Goal: Information Seeking & Learning: Learn about a topic

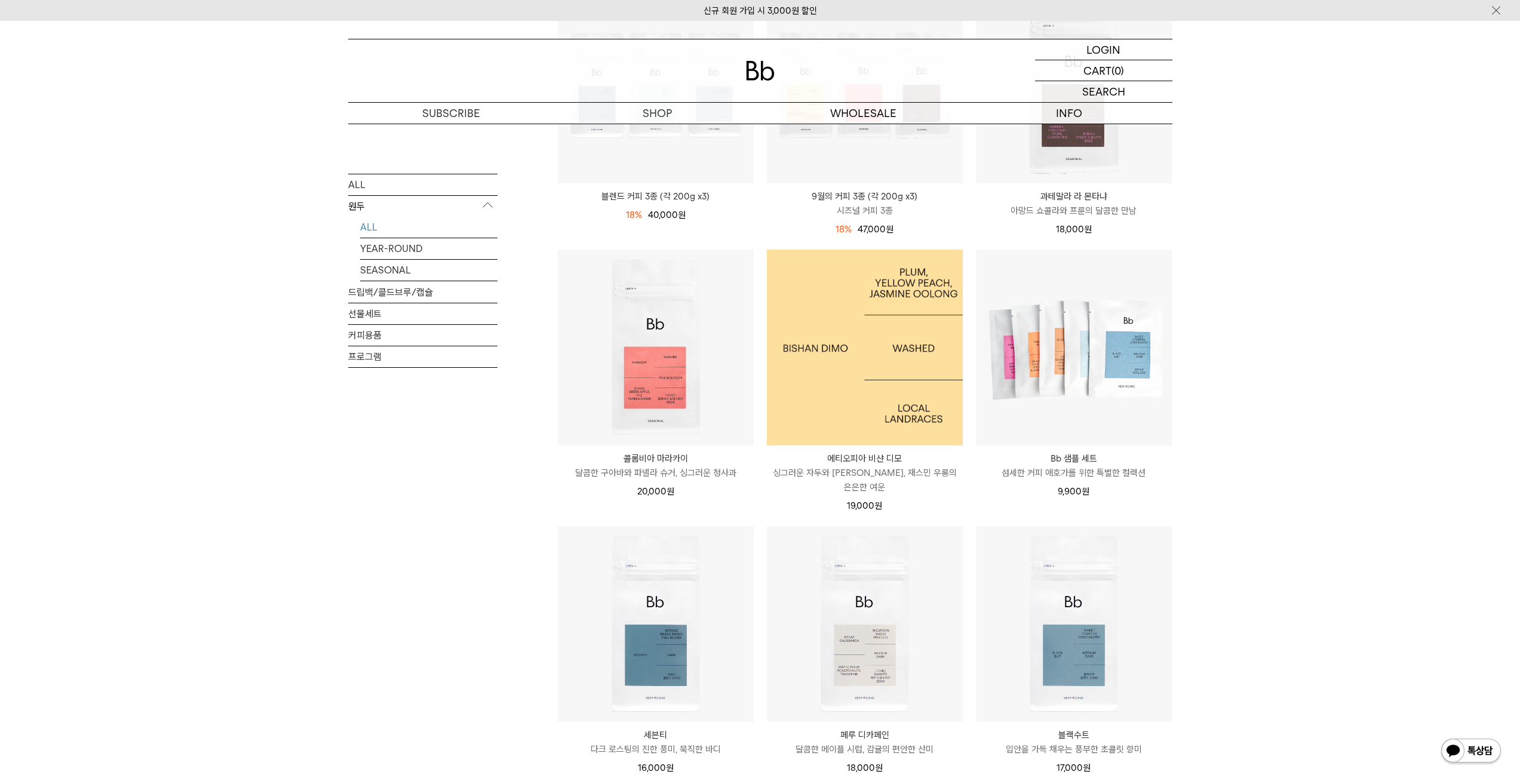
scroll to position [537, 0]
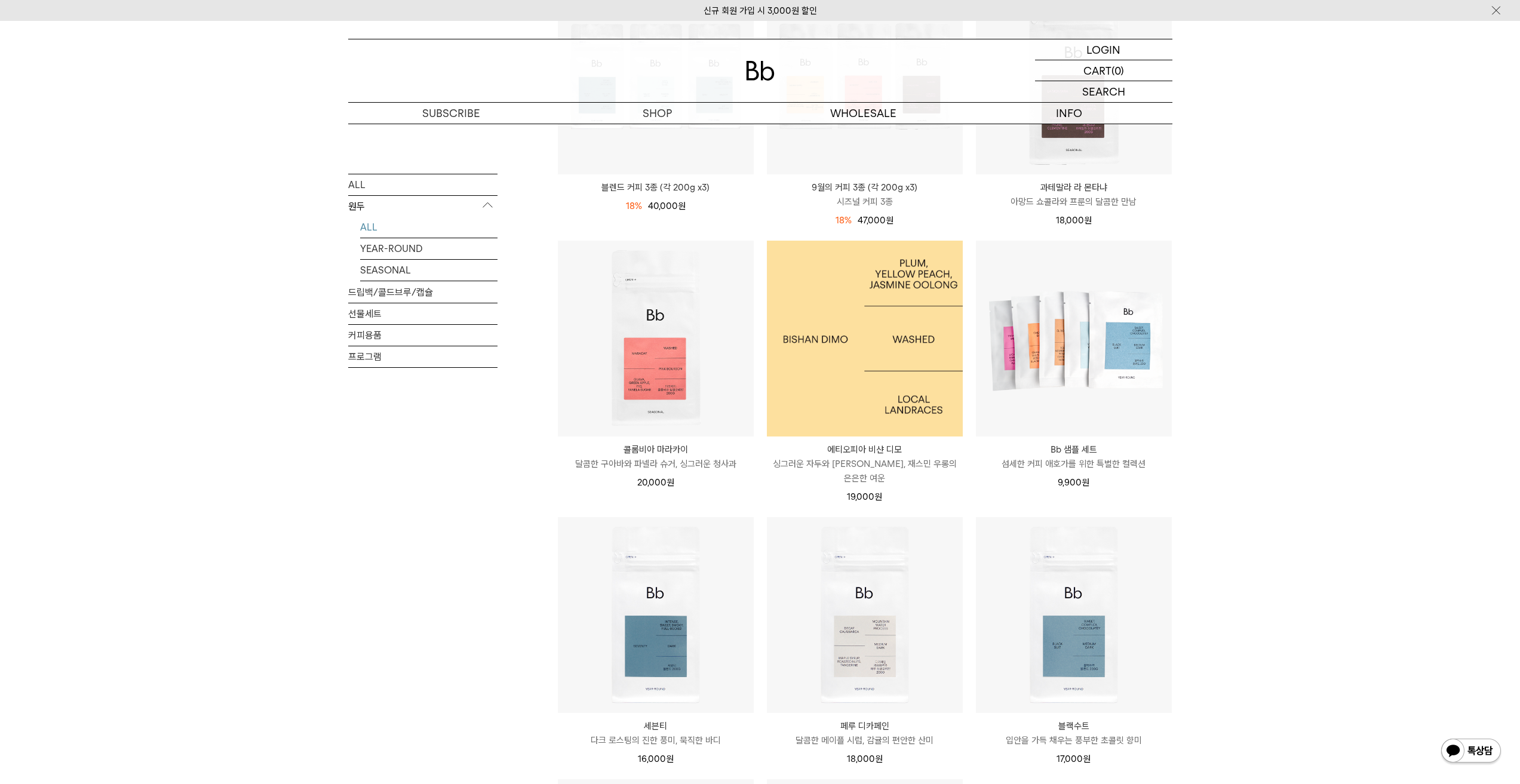
click at [886, 345] on img at bounding box center [864, 338] width 196 height 196
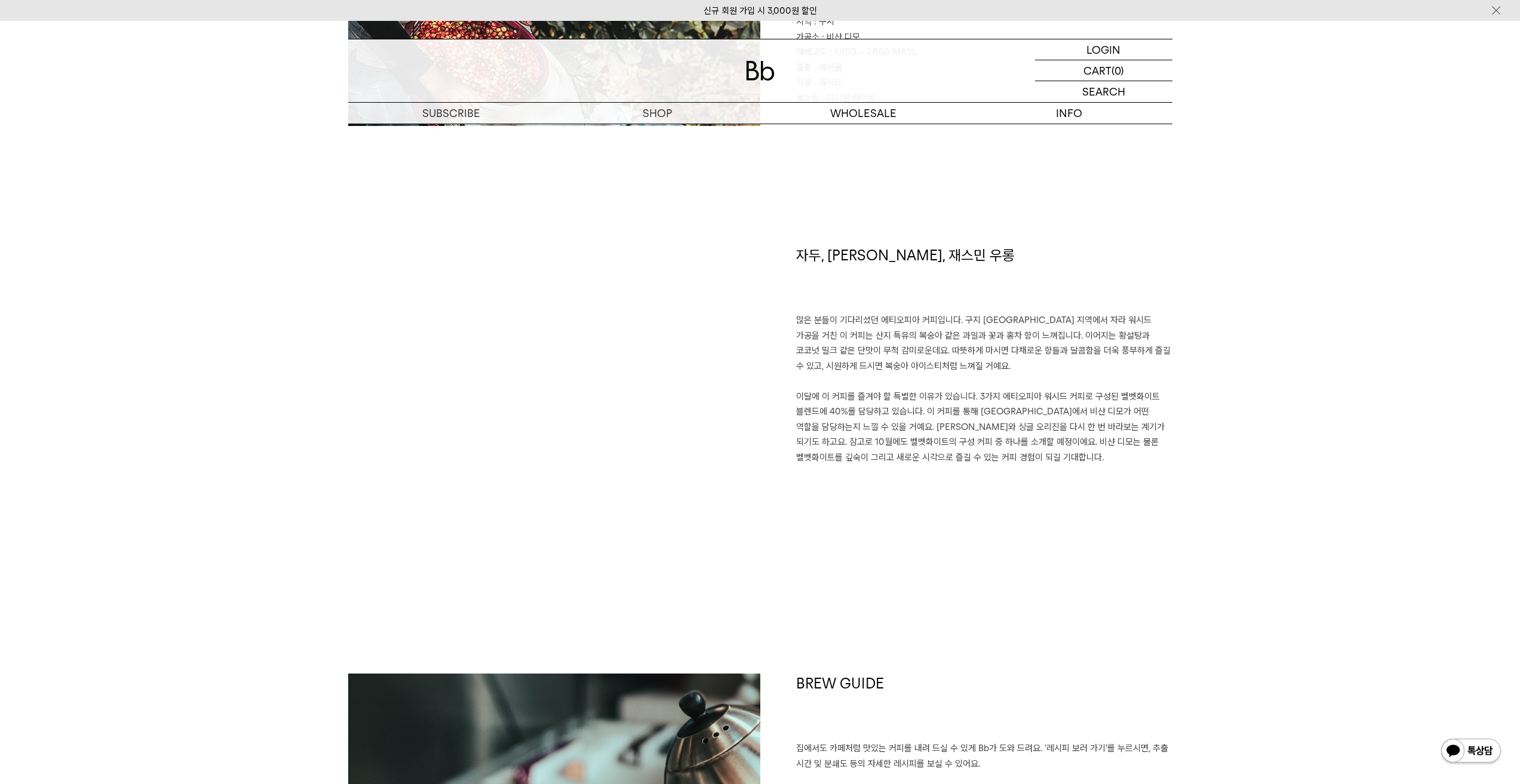
scroll to position [717, 0]
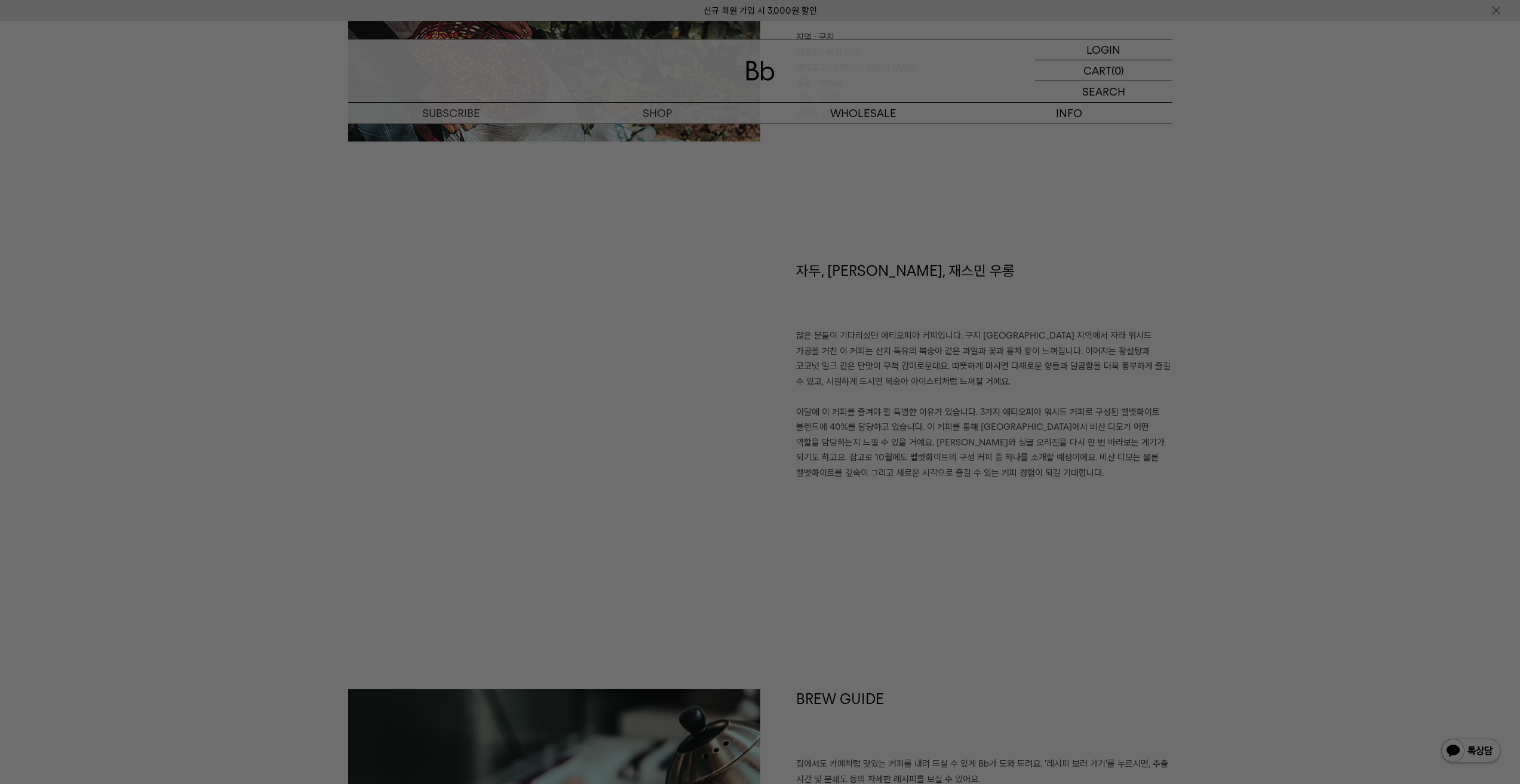
click at [1113, 511] on div at bounding box center [760, 392] width 1520 height 784
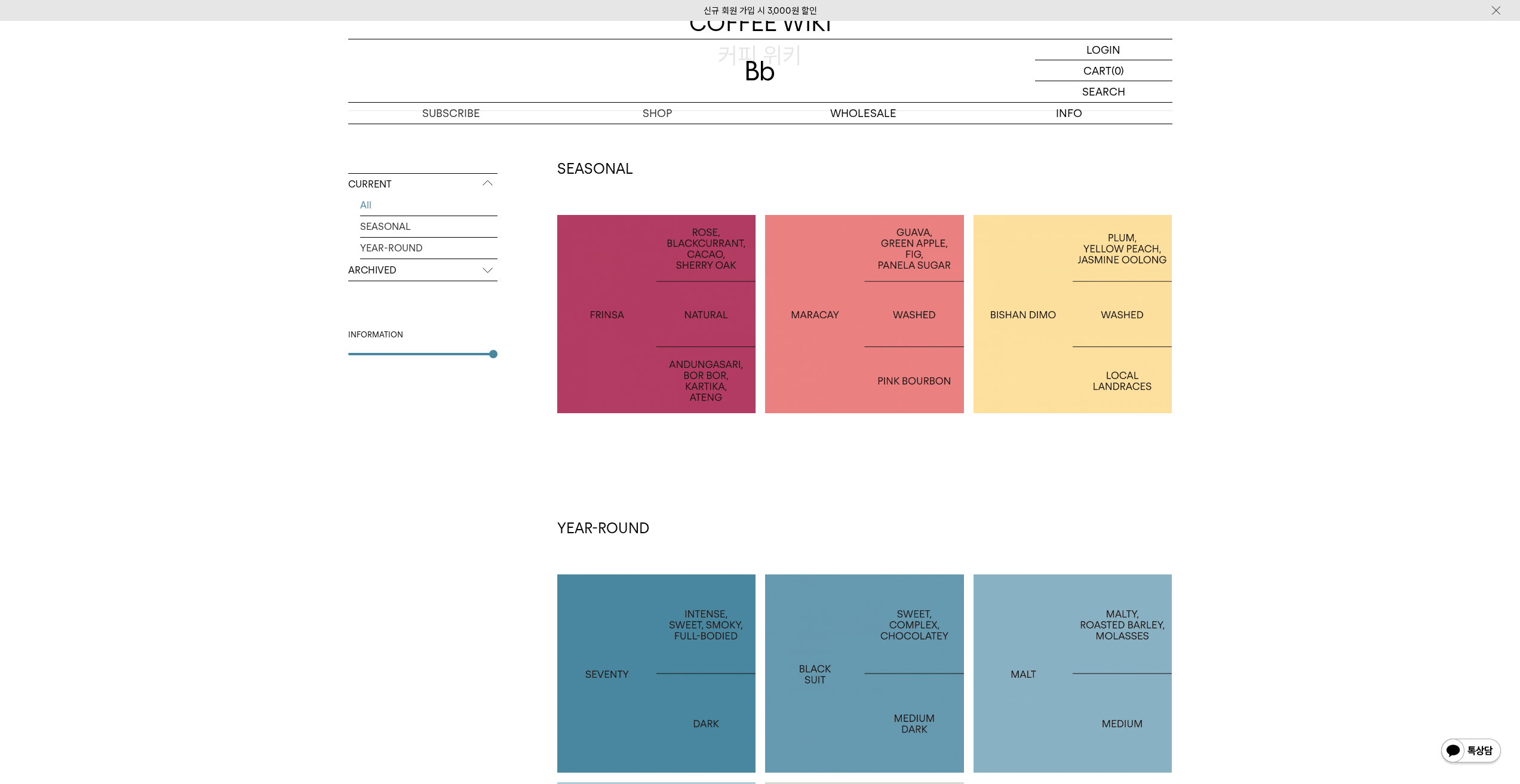
scroll to position [179, 0]
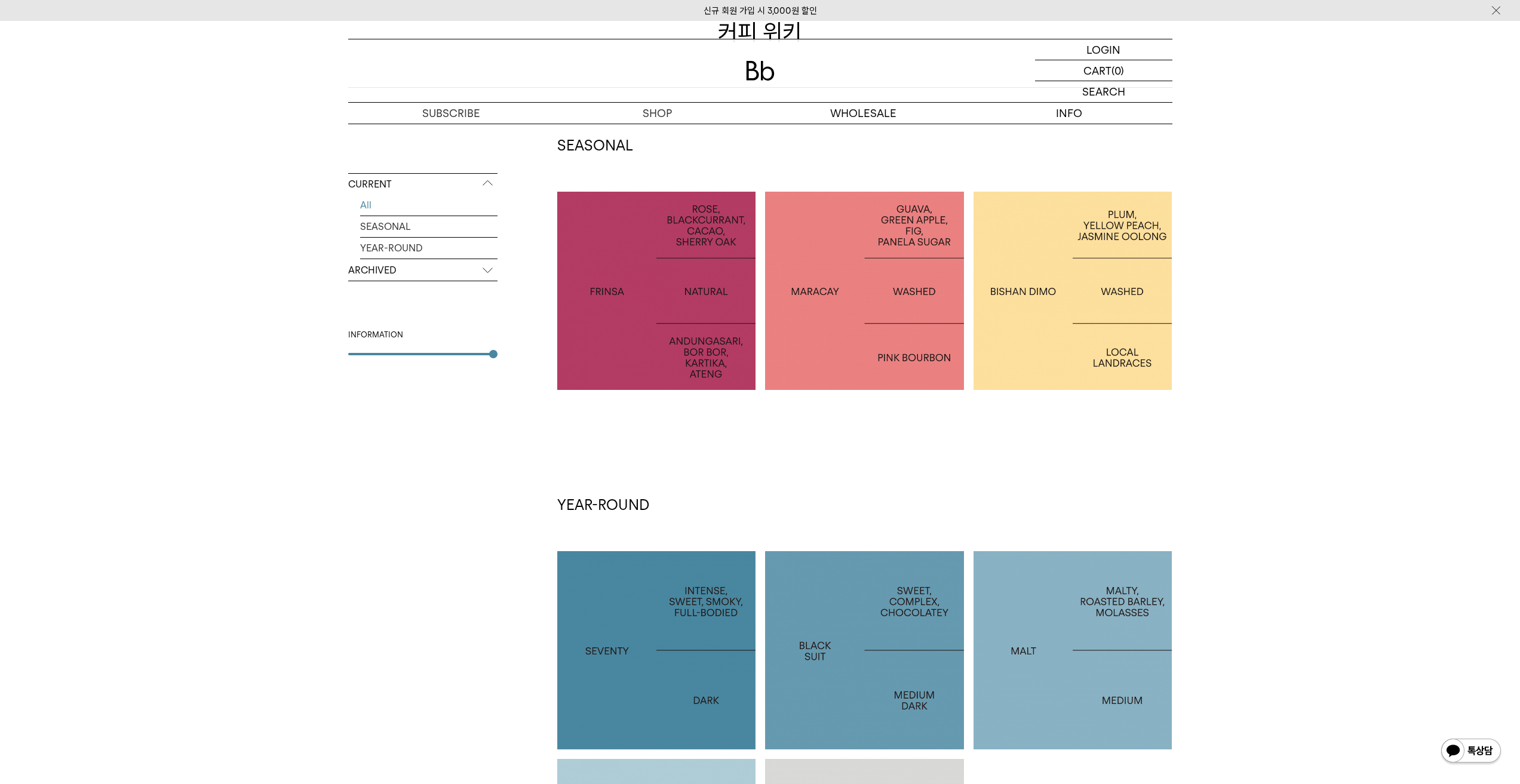
click at [1038, 302] on div at bounding box center [1073, 291] width 199 height 199
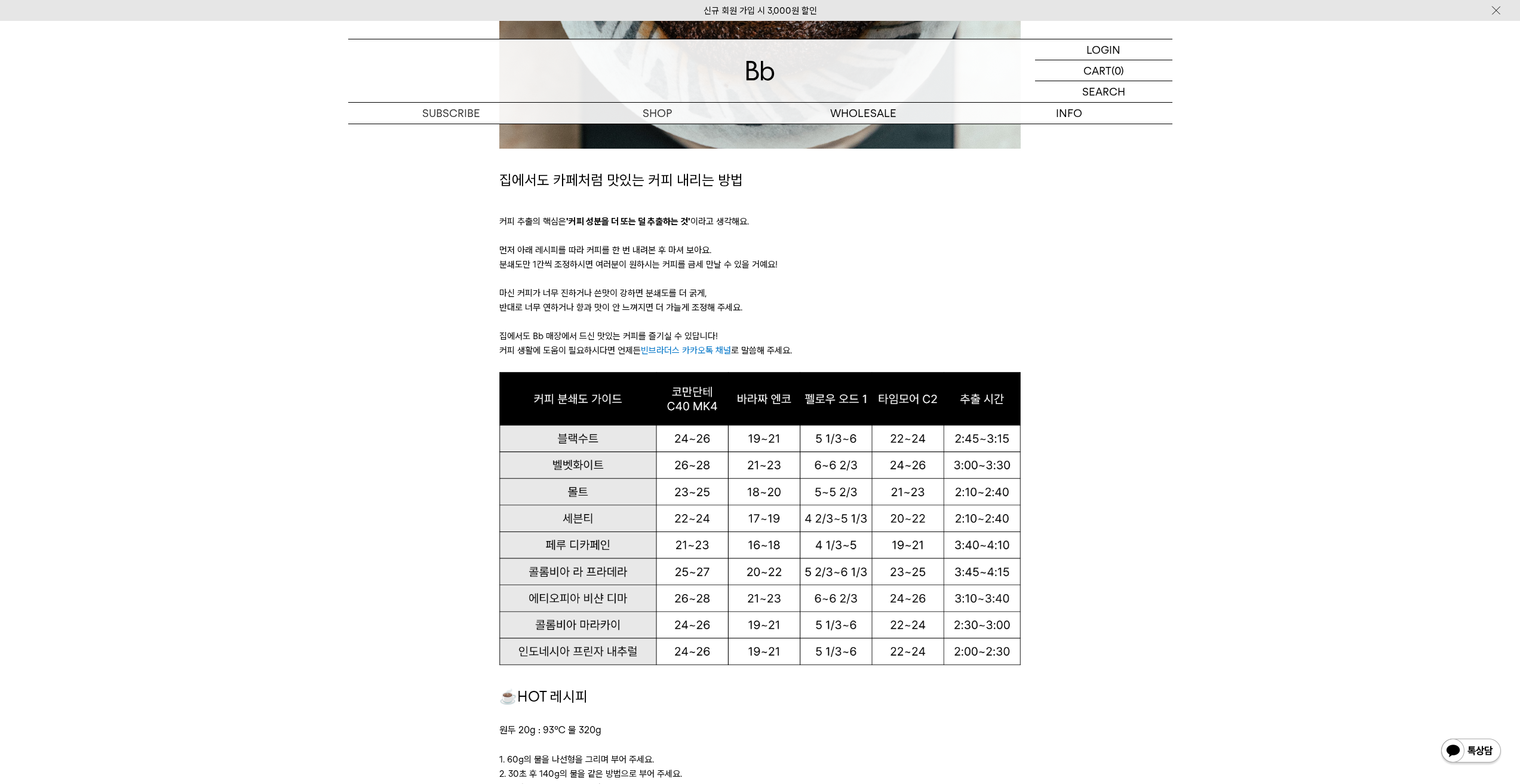
scroll to position [597, 0]
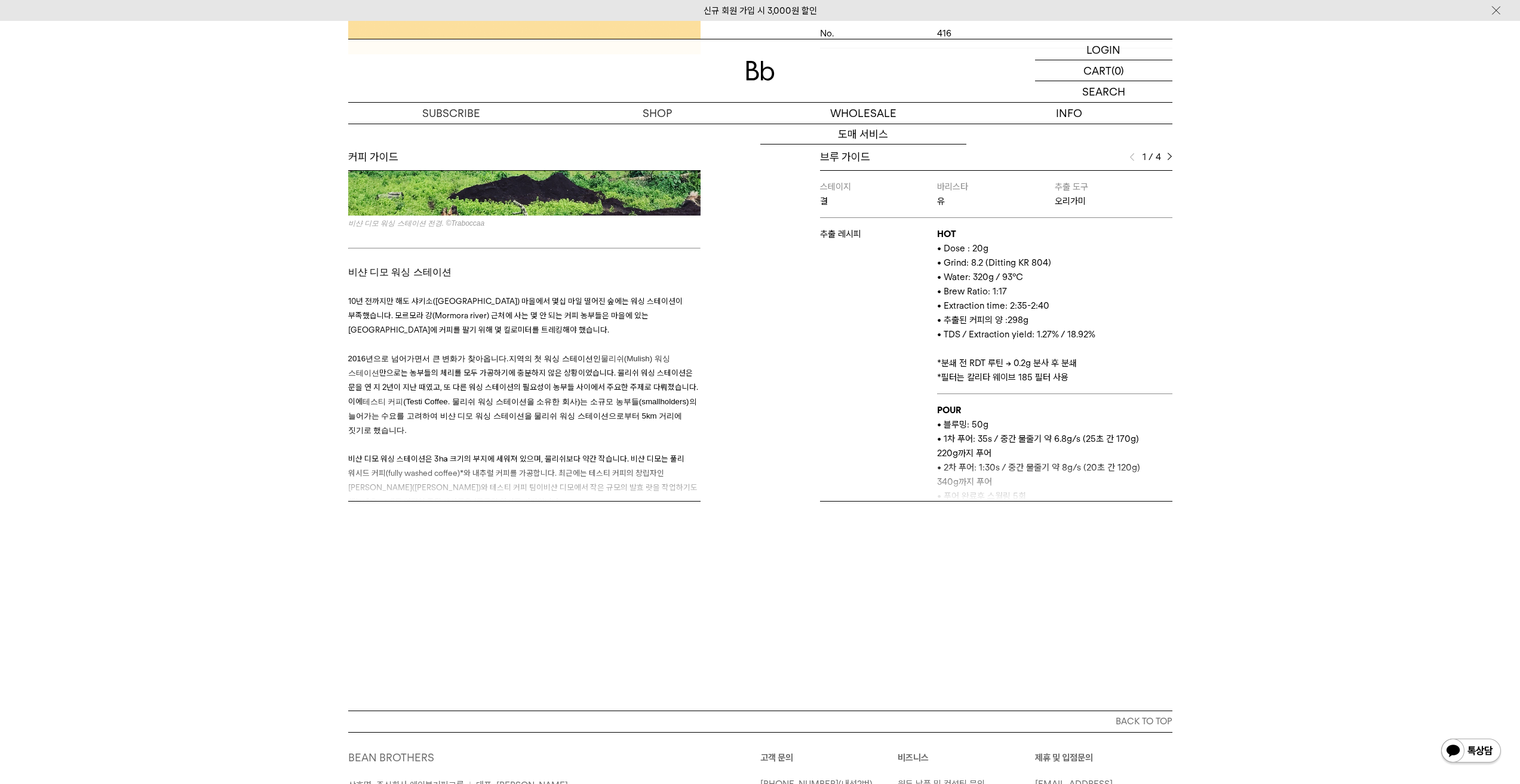
scroll to position [514, 0]
